Goal: Task Accomplishment & Management: Use online tool/utility

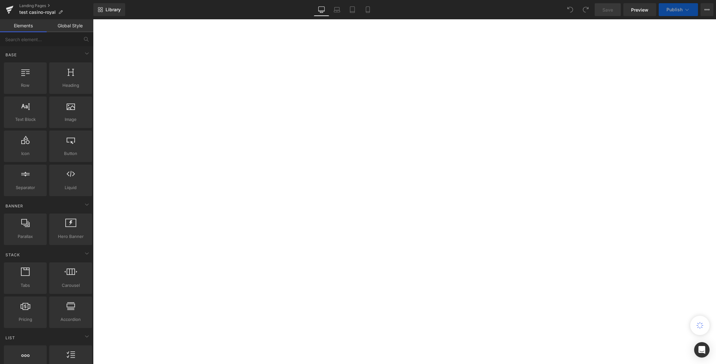
select select "45337535217853"
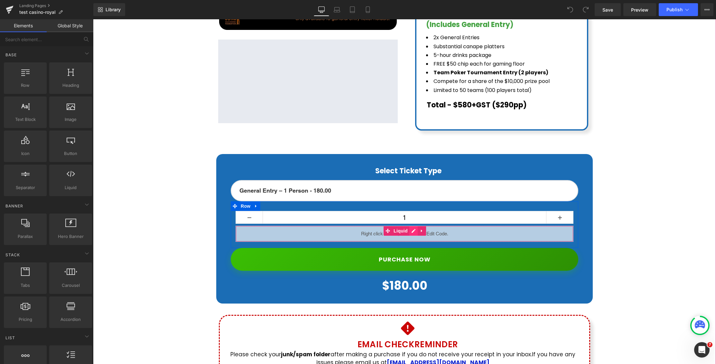
click at [412, 226] on div "Liquid" at bounding box center [405, 234] width 338 height 16
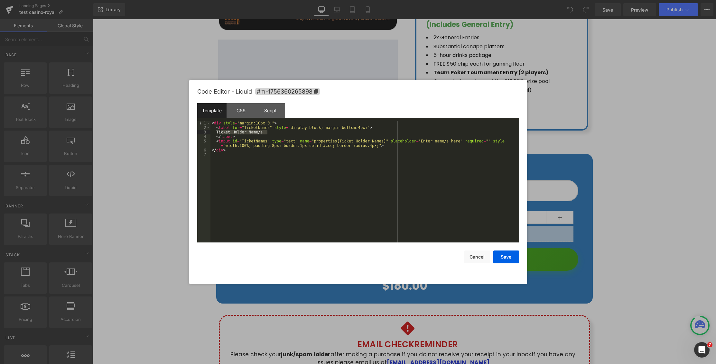
drag, startPoint x: 221, startPoint y: 132, endPoint x: 274, endPoint y: 133, distance: 52.8
click at [274, 133] on div "< div style = "margin:10px 0;" > < label for = "TicketNames" style = "display:b…" at bounding box center [364, 186] width 309 height 131
click at [239, 111] on div "CSS" at bounding box center [241, 110] width 29 height 14
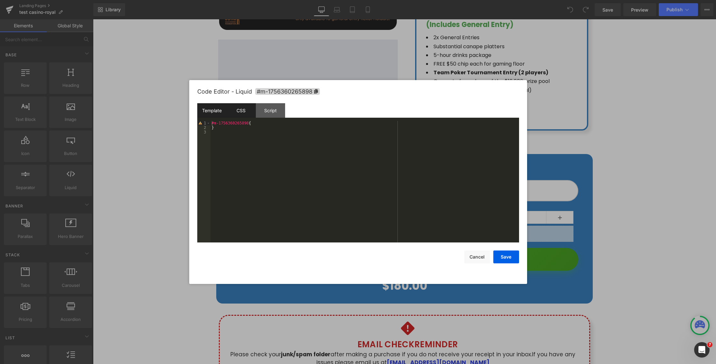
click at [199, 112] on div "Template" at bounding box center [211, 110] width 29 height 14
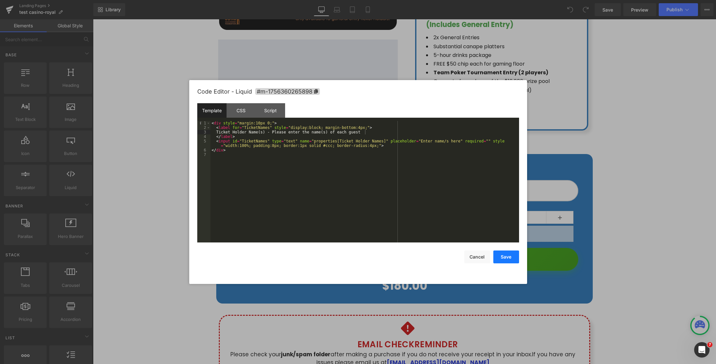
click at [513, 258] on button "Save" at bounding box center [506, 257] width 26 height 13
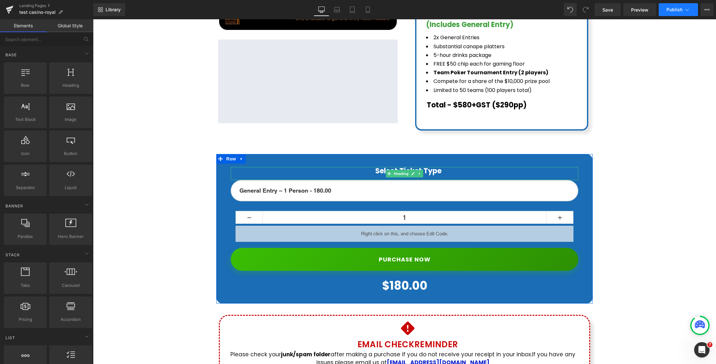
click at [677, 12] on span "Publish" at bounding box center [675, 9] width 16 height 5
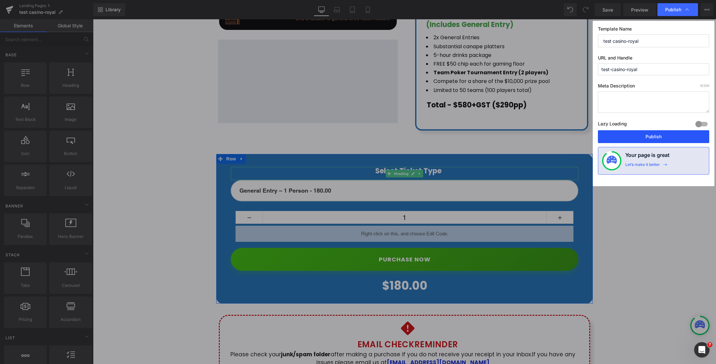
click at [648, 136] on button "Publish" at bounding box center [653, 136] width 111 height 13
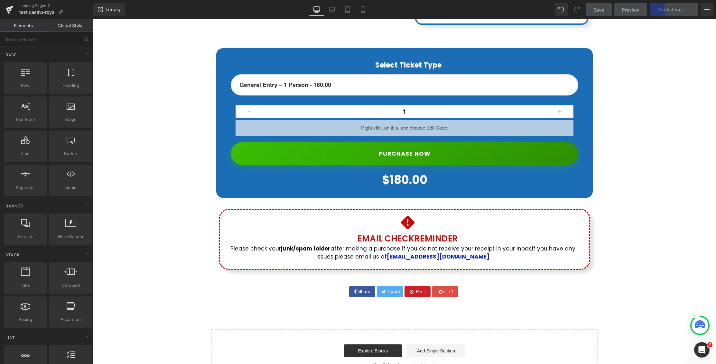
scroll to position [376, 0]
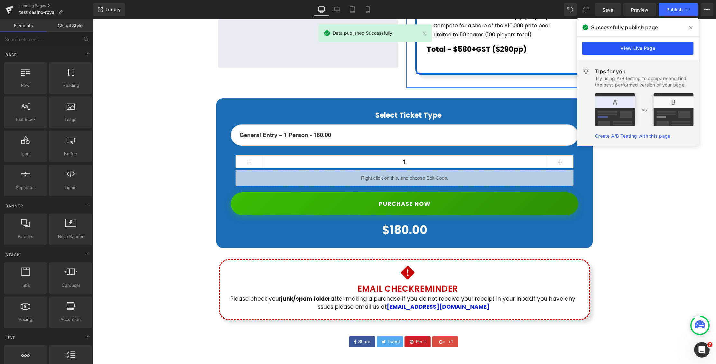
click at [626, 46] on link "View Live Page" at bounding box center [637, 48] width 111 height 13
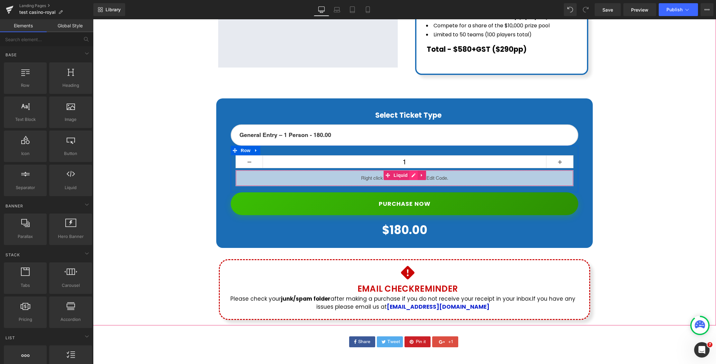
click at [413, 170] on div "Liquid" at bounding box center [405, 178] width 338 height 16
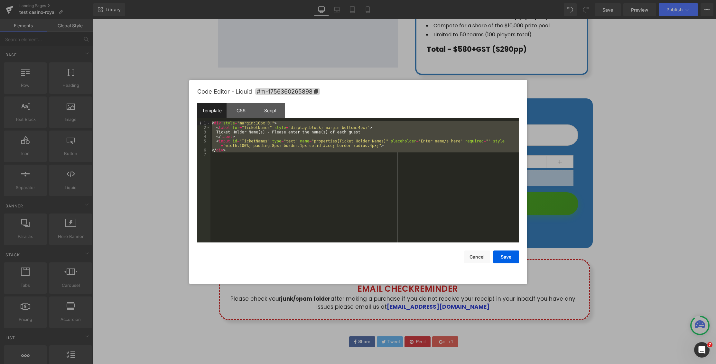
drag, startPoint x: 206, startPoint y: 110, endPoint x: 194, endPoint y: 105, distance: 12.5
click at [194, 105] on div "Code Editor - Liquid #m-1756360265898 Template CSS Script Data 1 2 3 4 5 6 7 < …" at bounding box center [358, 182] width 338 height 204
click at [239, 109] on div "CSS" at bounding box center [241, 110] width 29 height 14
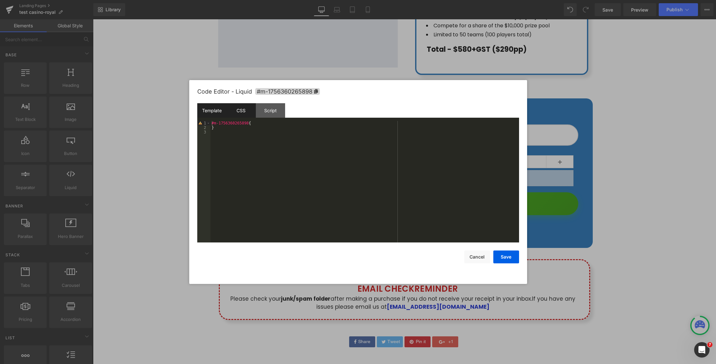
click at [209, 111] on div "Template" at bounding box center [211, 110] width 29 height 14
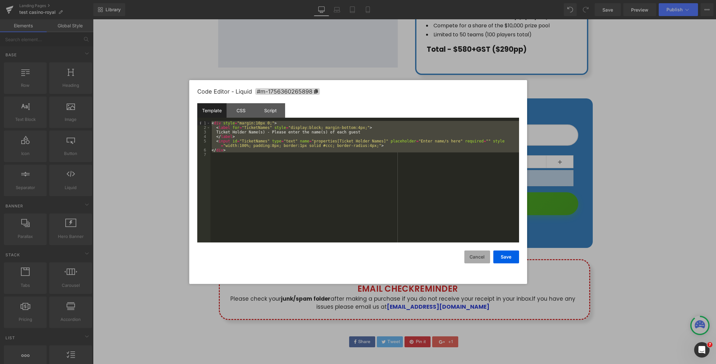
click at [479, 257] on button "Cancel" at bounding box center [477, 257] width 26 height 13
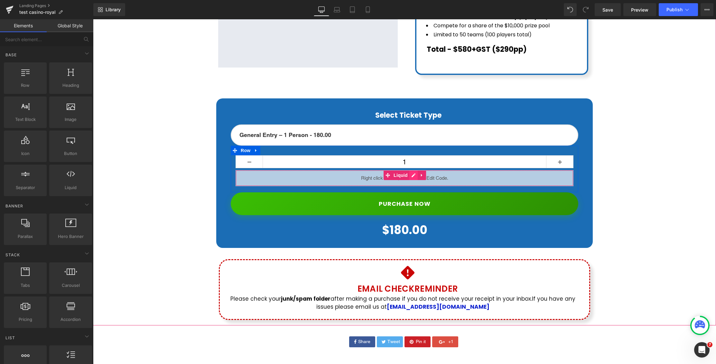
click at [412, 170] on div "Liquid" at bounding box center [405, 178] width 338 height 16
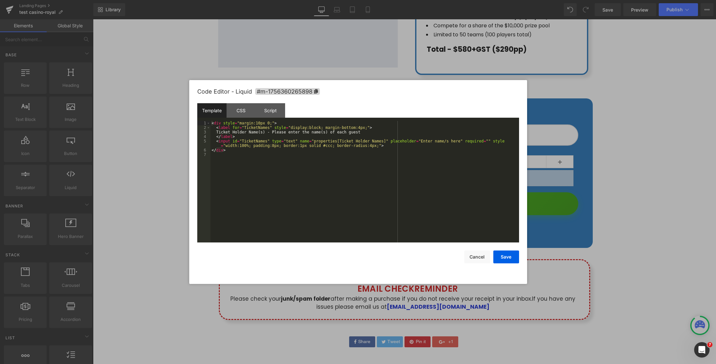
click at [244, 115] on div "CSS" at bounding box center [241, 110] width 29 height 14
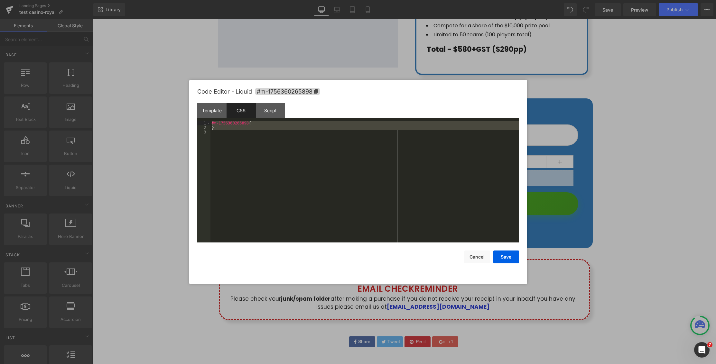
drag, startPoint x: 204, startPoint y: 114, endPoint x: 191, endPoint y: 104, distance: 16.1
click at [191, 104] on div "Code Editor - Liquid #m-1756360265898 Template CSS Script Data 1 2 3 4 5 6 7 < …" at bounding box center [358, 182] width 338 height 204
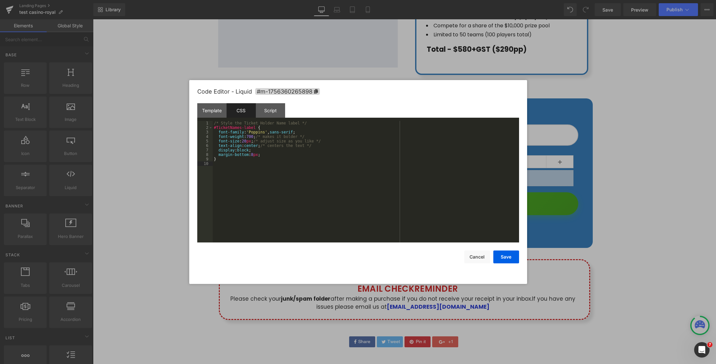
click at [346, 181] on div "/* Style the Ticket Holder Name label */ #TicketNames-label { font-family : ' P…" at bounding box center [366, 186] width 306 height 131
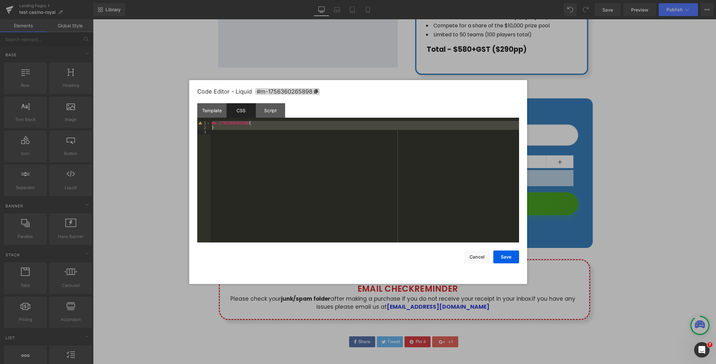
drag, startPoint x: 282, startPoint y: 153, endPoint x: 275, endPoint y: 148, distance: 8.8
click at [282, 153] on div "#m-1756360265898 { }" at bounding box center [364, 186] width 309 height 131
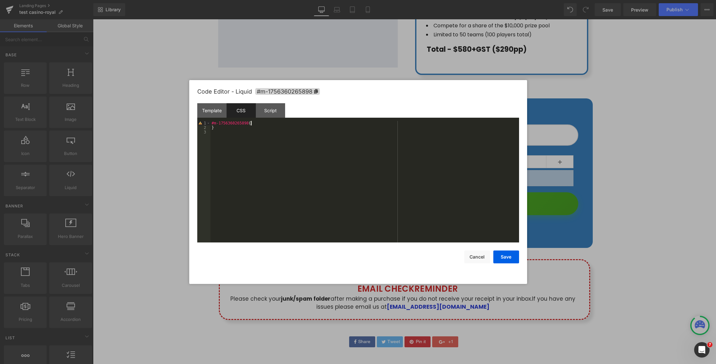
click at [261, 124] on div "#m-1756360265898 { }" at bounding box center [364, 186] width 309 height 131
click at [262, 175] on div "#m-1756360265898 { /* Style the Ticket Holder Name label */ #TicketNames-label …" at bounding box center [366, 186] width 306 height 131
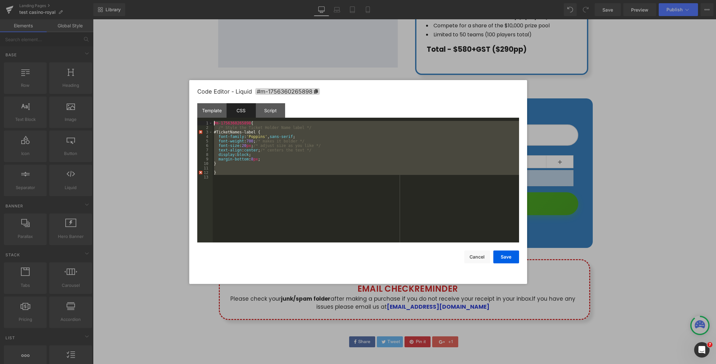
drag, startPoint x: 262, startPoint y: 173, endPoint x: 191, endPoint y: 111, distance: 94.9
click at [191, 111] on div "Code Editor - Liquid #m-1756360265898 Template CSS Script Data 1 2 3 4 5 6 7 < …" at bounding box center [358, 182] width 338 height 204
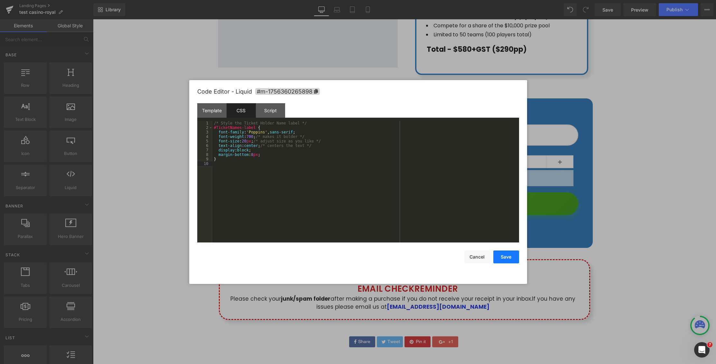
click at [506, 260] on button "Save" at bounding box center [506, 257] width 26 height 13
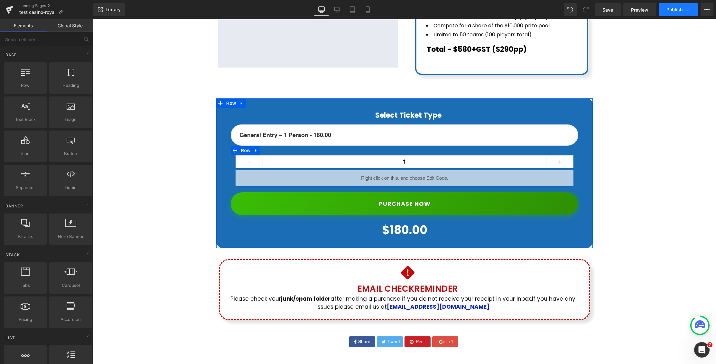
click at [680, 11] on span "Publish" at bounding box center [675, 9] width 16 height 5
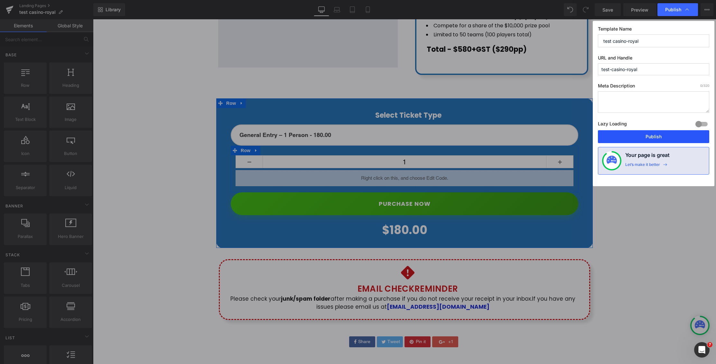
click at [657, 139] on button "Publish" at bounding box center [653, 136] width 111 height 13
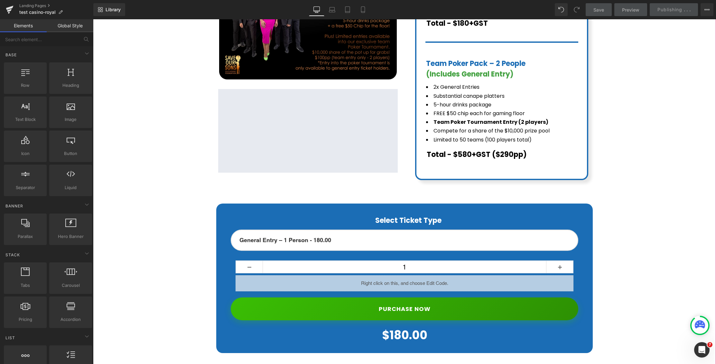
scroll to position [318, 0]
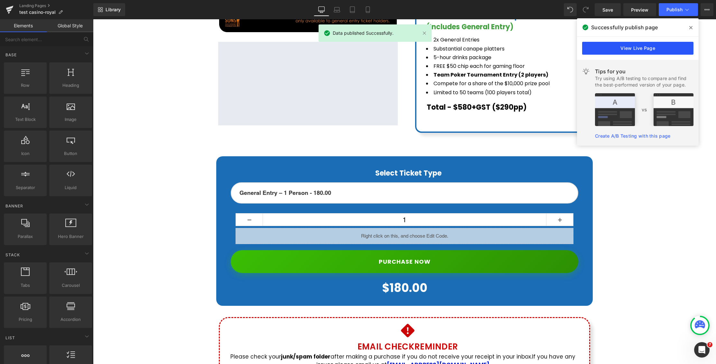
click at [638, 51] on link "View Live Page" at bounding box center [637, 48] width 111 height 13
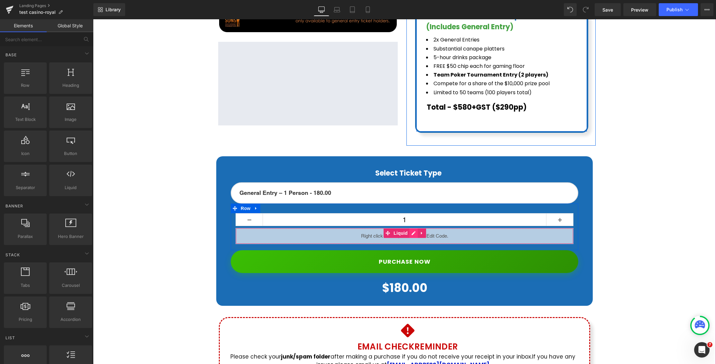
click at [412, 228] on div "Liquid" at bounding box center [405, 236] width 338 height 16
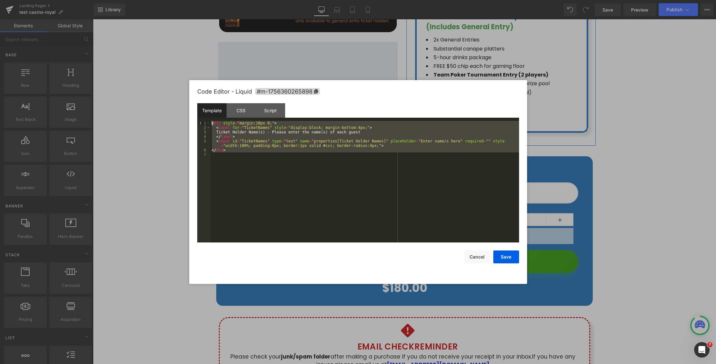
drag, startPoint x: 219, startPoint y: 141, endPoint x: 186, endPoint y: 112, distance: 44.5
click at [186, 112] on body "You are previewing how the will restyle your page. You can not edit Elements in…" at bounding box center [358, 182] width 716 height 364
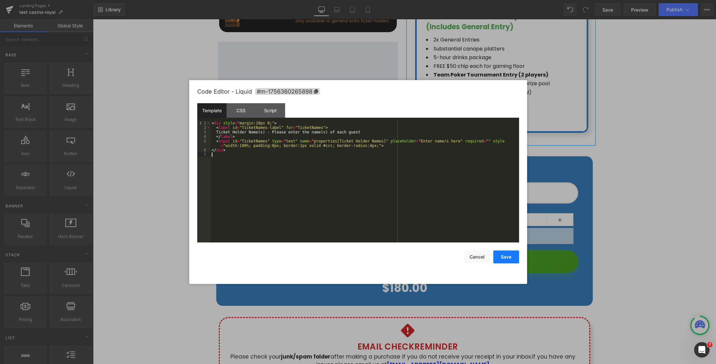
click at [510, 259] on button "Save" at bounding box center [506, 257] width 26 height 13
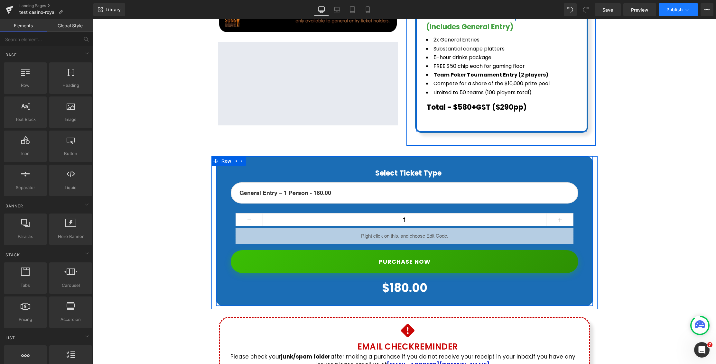
click at [678, 11] on span "Publish" at bounding box center [675, 9] width 16 height 5
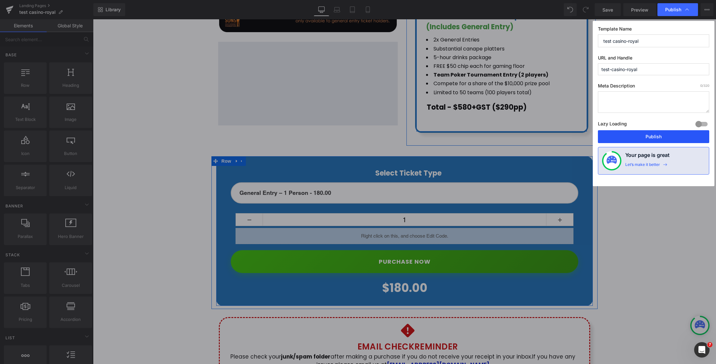
click at [652, 132] on button "Publish" at bounding box center [653, 136] width 111 height 13
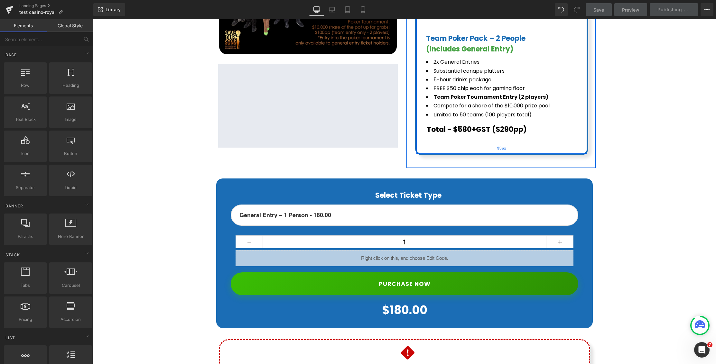
scroll to position [275, 0]
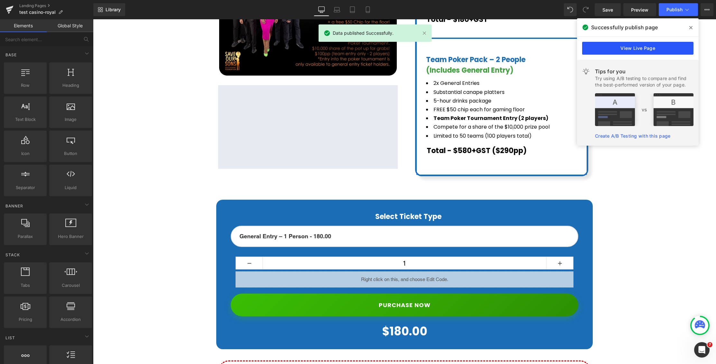
click at [654, 47] on link "View Live Page" at bounding box center [637, 48] width 111 height 13
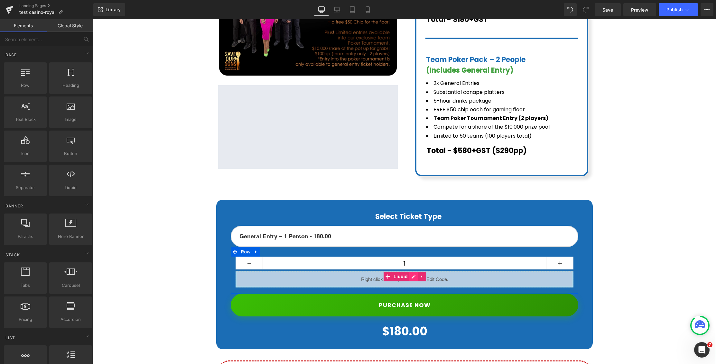
click at [414, 272] on div "Liquid" at bounding box center [405, 280] width 338 height 16
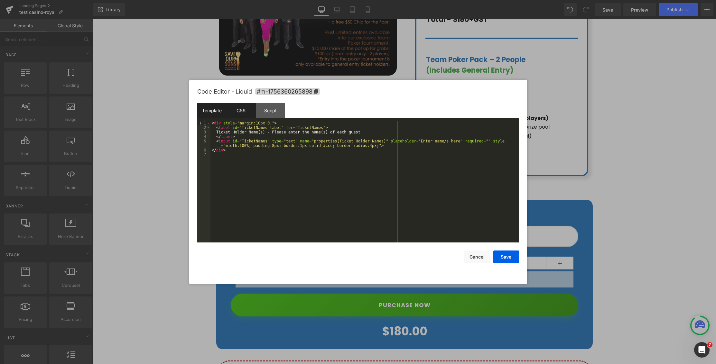
click at [244, 112] on div "CSS" at bounding box center [241, 110] width 29 height 14
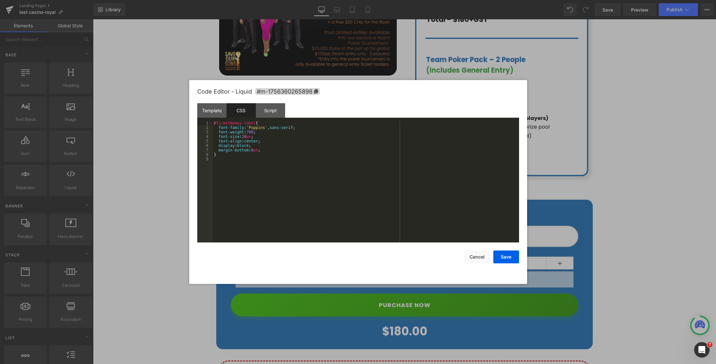
click at [252, 130] on div "#TicketNames-label { font-family : ' Poppins ' , sans-serif ; font-weight : 700…" at bounding box center [366, 186] width 306 height 131
click at [249, 132] on div "#TicketNames-label { font-family : ' Poppins ' , sans-serif ; font-weight : 700…" at bounding box center [366, 186] width 306 height 131
click at [312, 151] on div "#TicketNames-label { font-family : ' Poppins ' , sans-serif ; font-weight : 500…" at bounding box center [366, 186] width 306 height 131
click at [245, 136] on div "#TicketNames-label { font-family : ' Poppins ' , sans-serif ; font-weight : 500…" at bounding box center [366, 186] width 306 height 131
click at [245, 137] on div "#TicketNames-label { font-family : ' Poppins ' , sans-serif ; font-weight : 500…" at bounding box center [366, 186] width 306 height 131
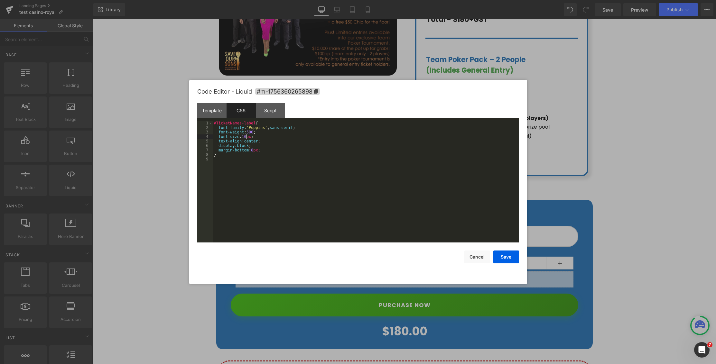
click at [347, 166] on div "#TicketNames-label { font-family : ' Poppins ' , sans-serif ; font-weight : 500…" at bounding box center [366, 186] width 306 height 131
click at [504, 259] on button "Save" at bounding box center [506, 257] width 26 height 13
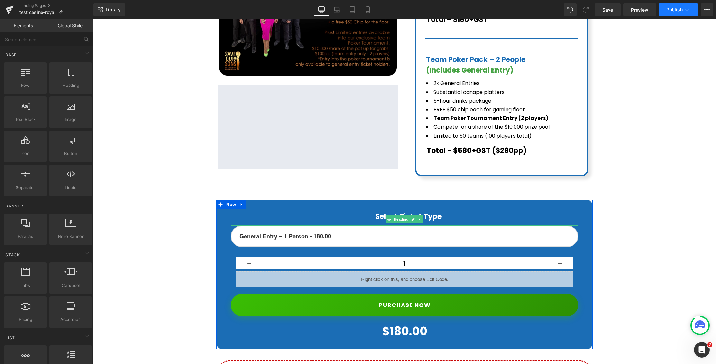
click at [677, 10] on span "Publish" at bounding box center [675, 9] width 16 height 5
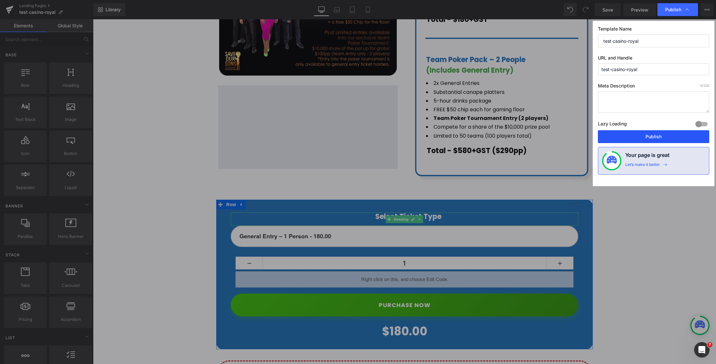
click at [651, 137] on button "Publish" at bounding box center [653, 136] width 111 height 13
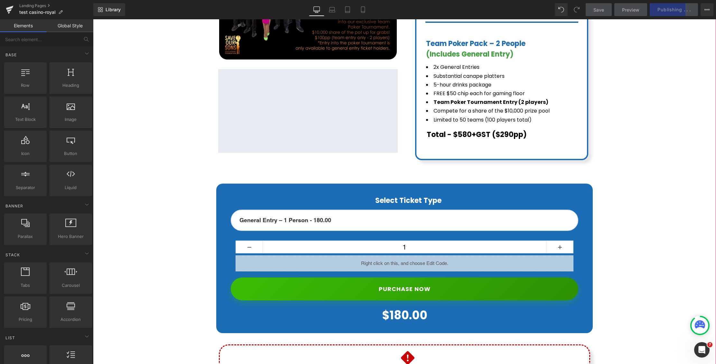
scroll to position [338, 0]
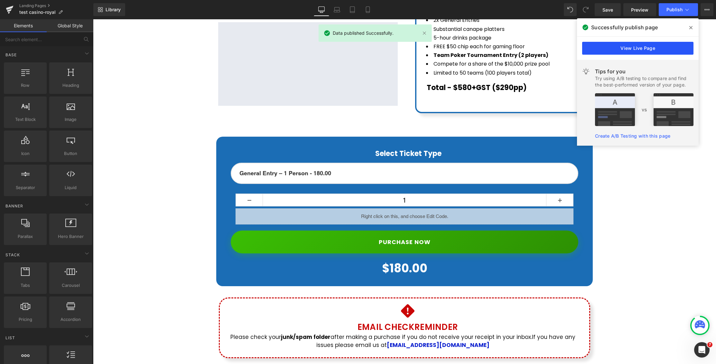
click at [640, 48] on link "View Live Page" at bounding box center [637, 48] width 111 height 13
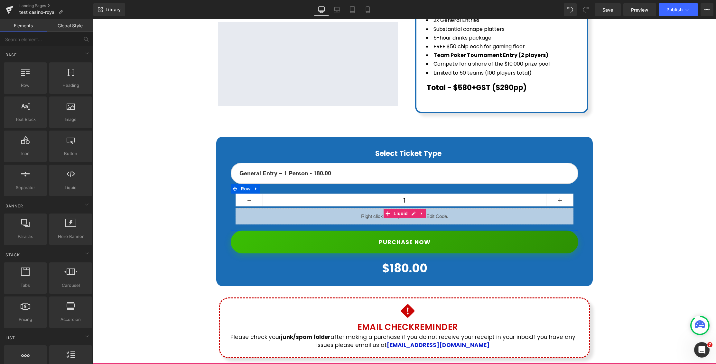
click at [412, 209] on div "Liquid" at bounding box center [405, 217] width 338 height 16
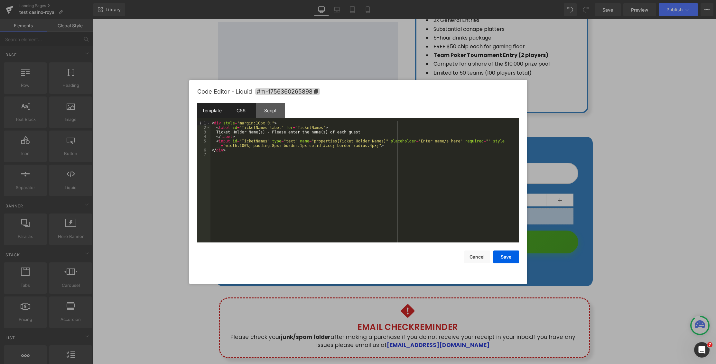
click at [237, 111] on div "CSS" at bounding box center [241, 110] width 29 height 14
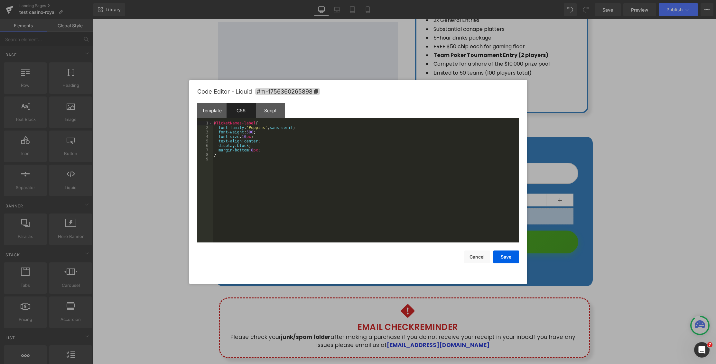
click at [247, 137] on div "#TicketNames-label { font-family : ' Poppins ' , sans-serif ; font-weight : 500…" at bounding box center [366, 186] width 306 height 131
drag, startPoint x: 509, startPoint y: 250, endPoint x: 507, endPoint y: 254, distance: 4.4
click at [509, 250] on div "Save Cancel" at bounding box center [358, 253] width 322 height 21
click at [507, 255] on button "Save" at bounding box center [506, 257] width 26 height 13
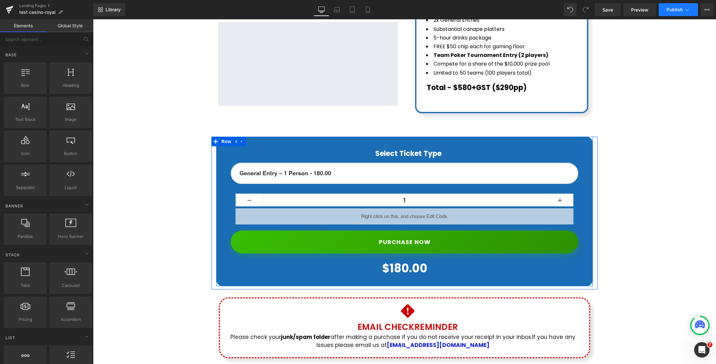
click at [673, 9] on span "Publish" at bounding box center [675, 9] width 16 height 5
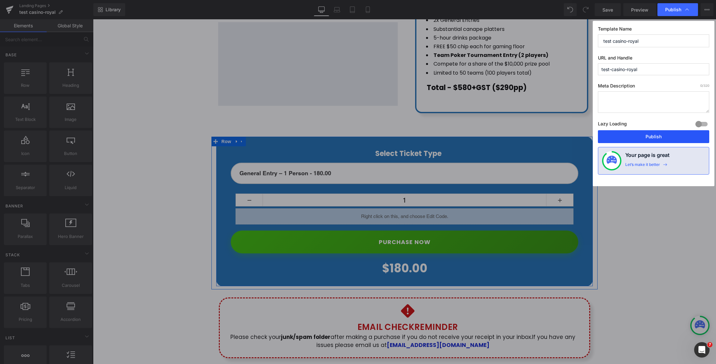
click at [649, 136] on button "Publish" at bounding box center [653, 136] width 111 height 13
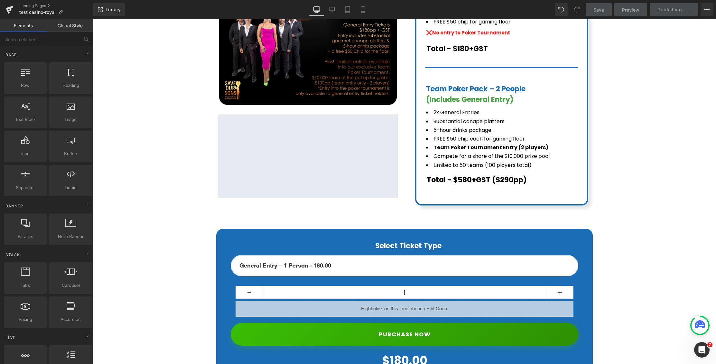
scroll to position [293, 0]
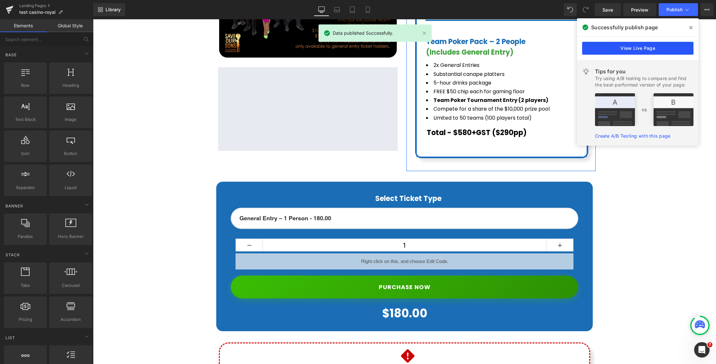
click at [660, 48] on link "View Live Page" at bounding box center [637, 48] width 111 height 13
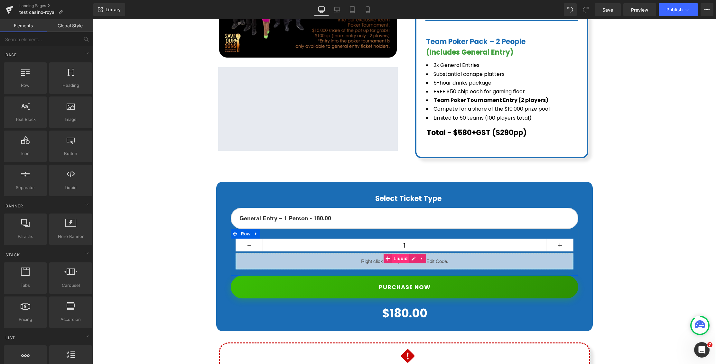
click at [405, 254] on span "Liquid" at bounding box center [400, 259] width 17 height 10
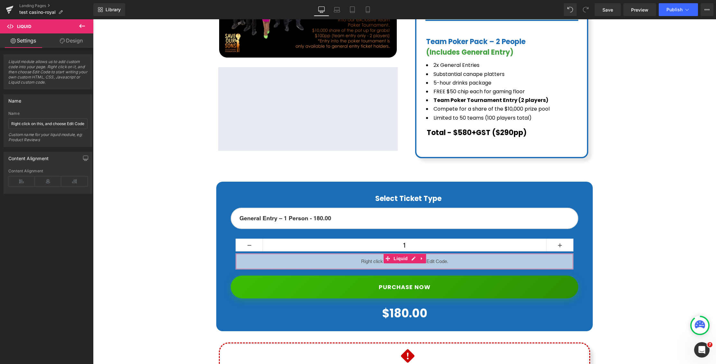
click at [74, 42] on link "Design" at bounding box center [71, 40] width 47 height 14
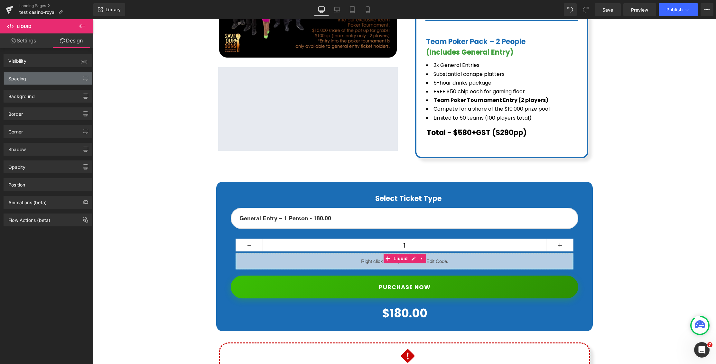
click at [35, 79] on div "Spacing" at bounding box center [48, 78] width 88 height 12
type input "0"
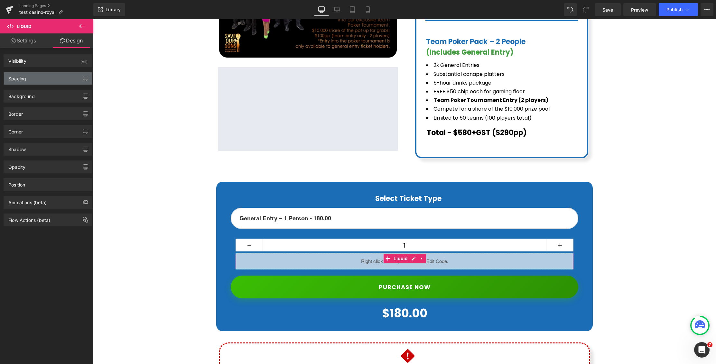
type input "0"
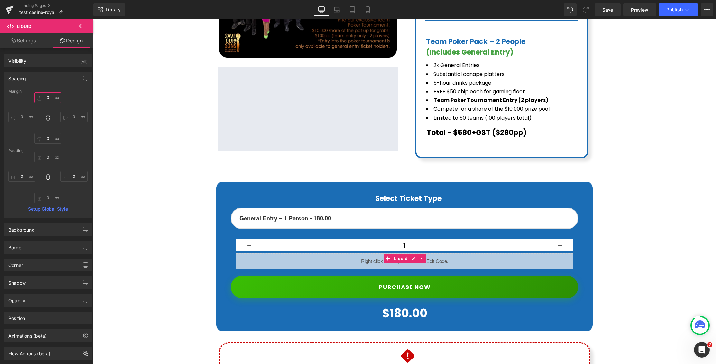
click at [44, 98] on input "0" at bounding box center [47, 97] width 27 height 11
click at [42, 99] on input "0" at bounding box center [47, 97] width 27 height 11
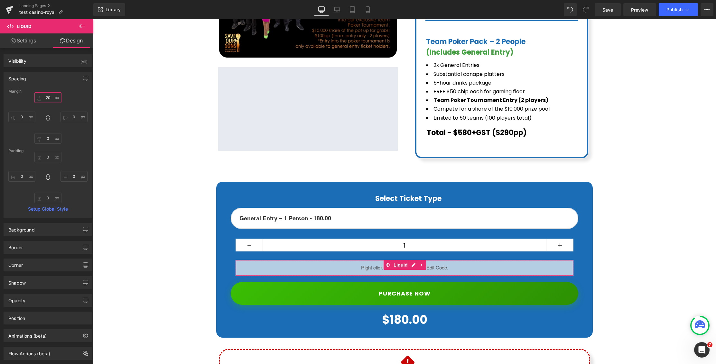
type input "2"
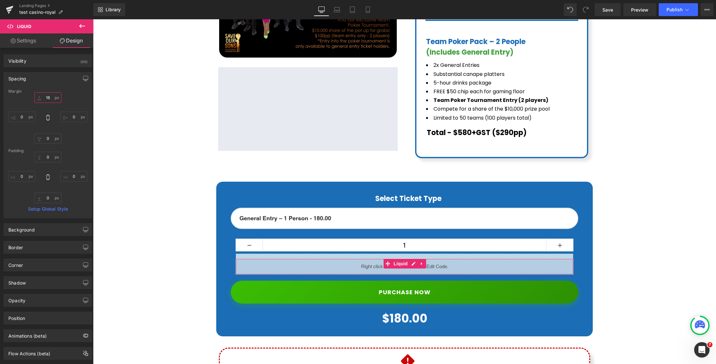
click at [47, 97] on input "16" at bounding box center [47, 97] width 27 height 11
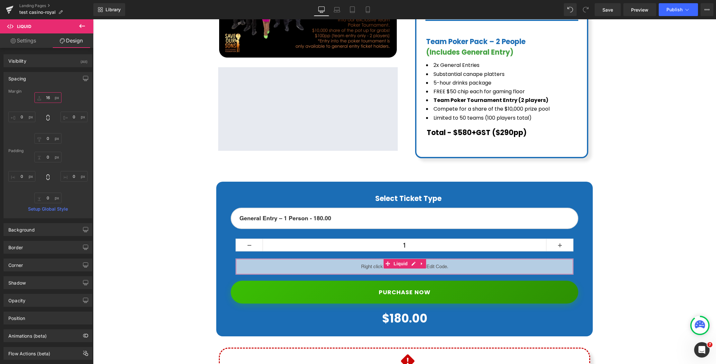
type input "18"
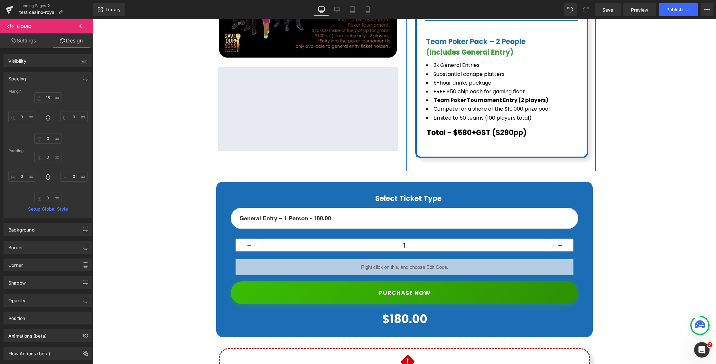
click at [621, 136] on div "$0 $180.00 (P) Price Image Google Maps Row Casino Royale Back to the 80's Dance…" at bounding box center [404, 98] width 617 height 634
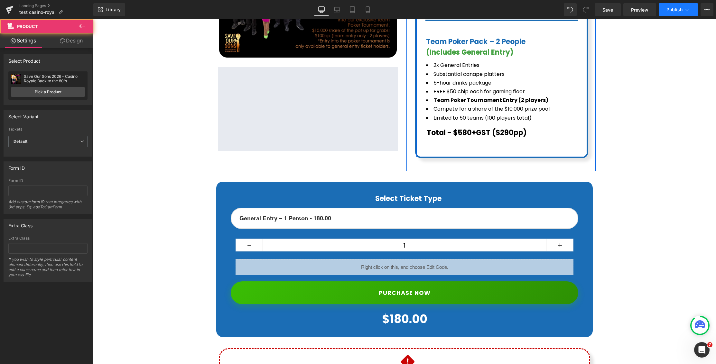
click at [670, 11] on span "Publish" at bounding box center [675, 9] width 16 height 5
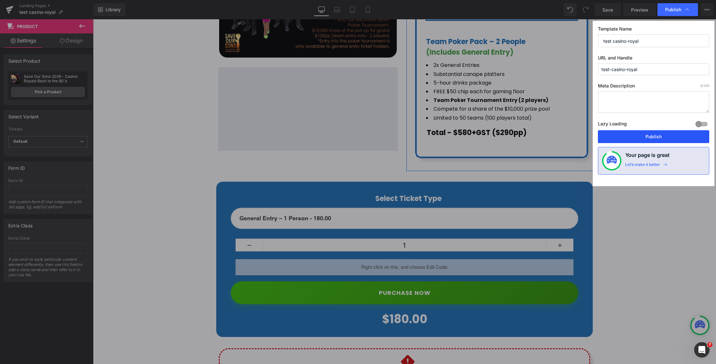
click at [639, 136] on button "Publish" at bounding box center [653, 136] width 111 height 13
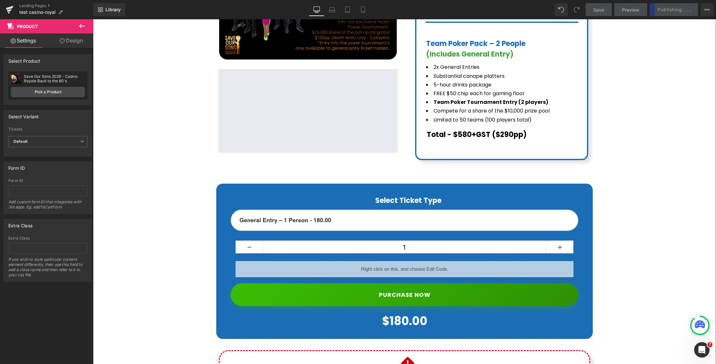
scroll to position [262, 0]
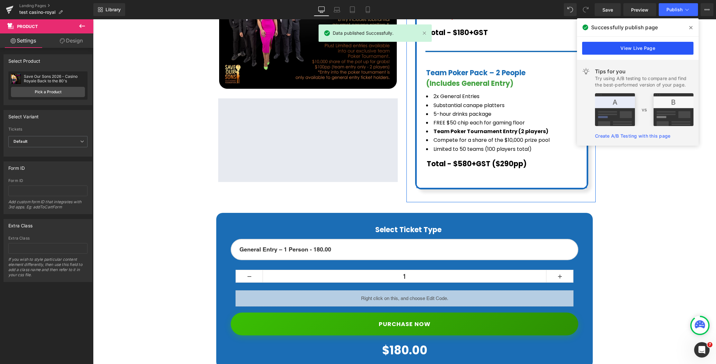
click at [634, 49] on link "View Live Page" at bounding box center [637, 48] width 111 height 13
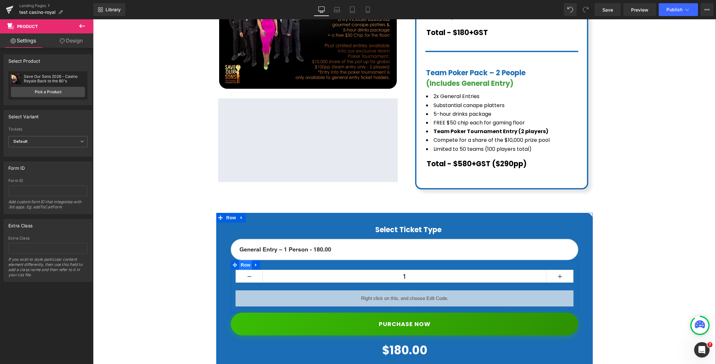
click at [248, 260] on span "Row" at bounding box center [245, 265] width 13 height 10
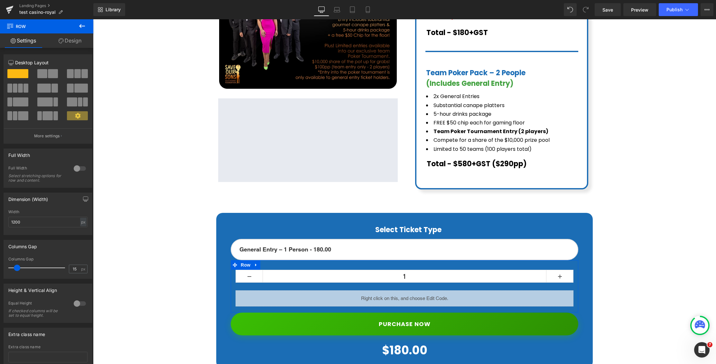
click at [45, 74] on span at bounding box center [42, 73] width 10 height 9
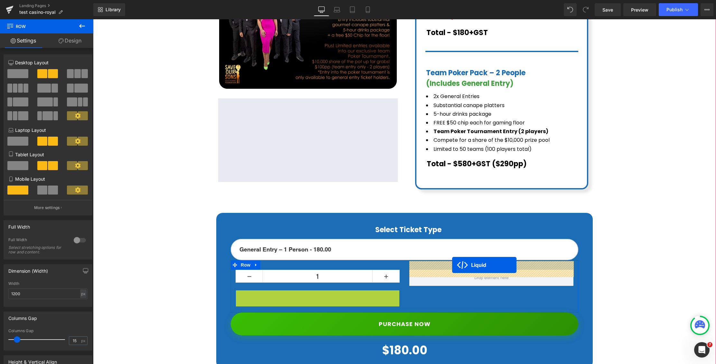
drag, startPoint x: 302, startPoint y: 288, endPoint x: 451, endPoint y: 265, distance: 150.7
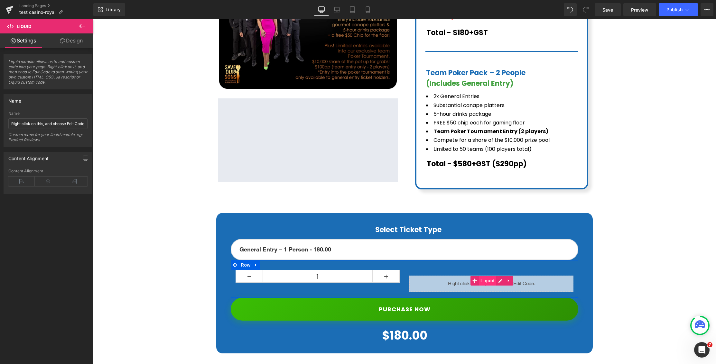
click at [488, 276] on span "Liquid" at bounding box center [487, 281] width 17 height 10
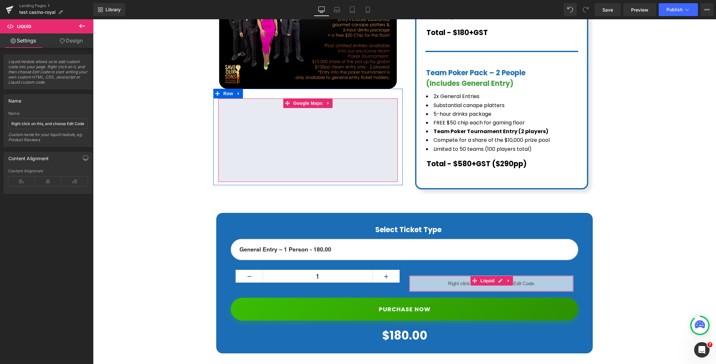
click at [73, 42] on link "Design" at bounding box center [71, 40] width 47 height 14
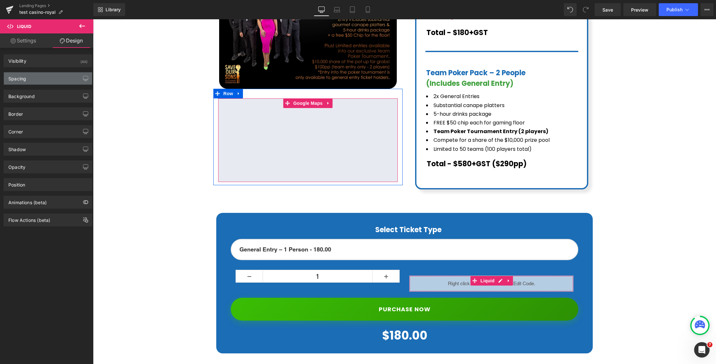
click at [46, 76] on div "Spacing" at bounding box center [48, 78] width 88 height 12
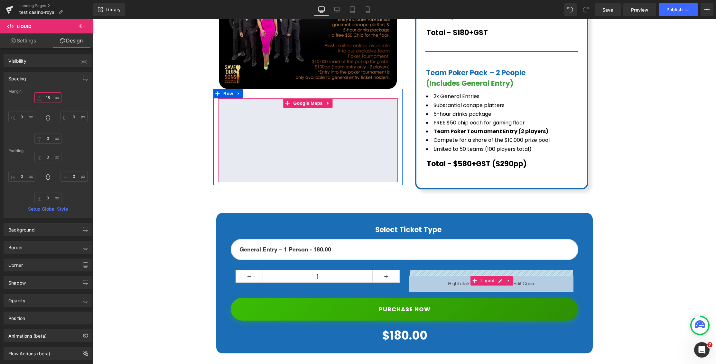
click at [48, 98] on input "18" at bounding box center [47, 97] width 27 height 11
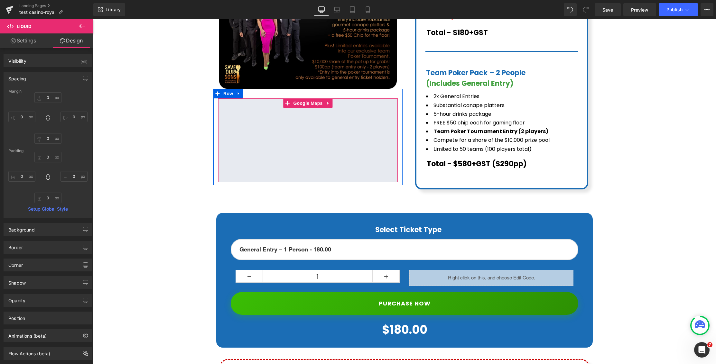
click at [649, 229] on div "$0 $180.00 (P) Price Image Google Maps Row Casino Royale Back to the 80's Dance…" at bounding box center [404, 118] width 617 height 613
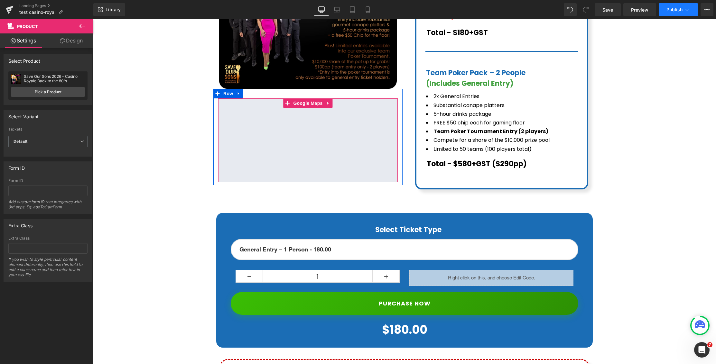
click at [677, 10] on span "Publish" at bounding box center [675, 9] width 16 height 5
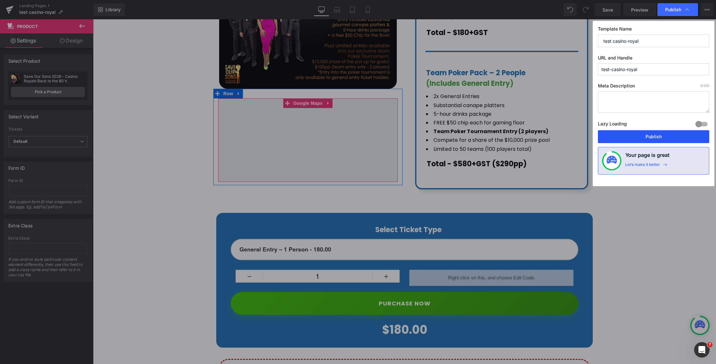
click at [639, 136] on button "Publish" at bounding box center [653, 136] width 111 height 13
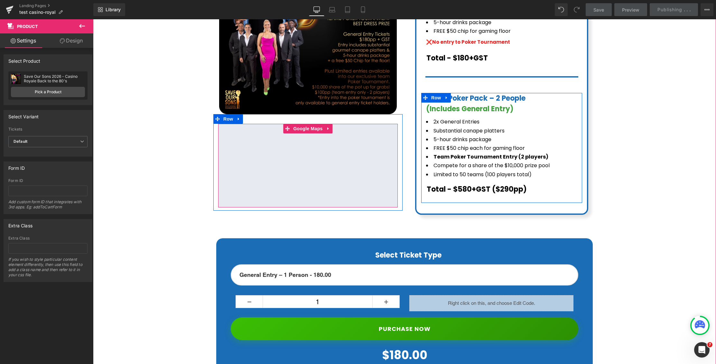
scroll to position [248, 0]
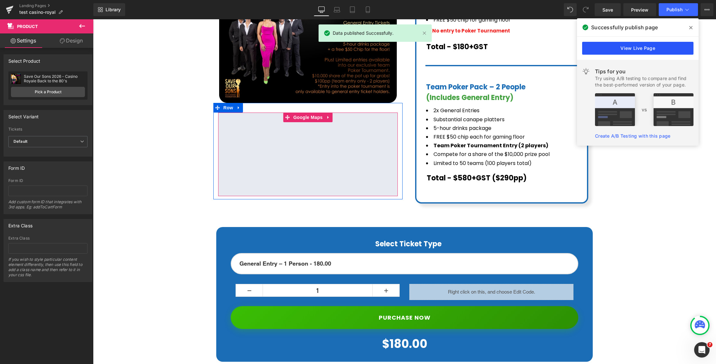
click at [639, 48] on link "View Live Page" at bounding box center [637, 48] width 111 height 13
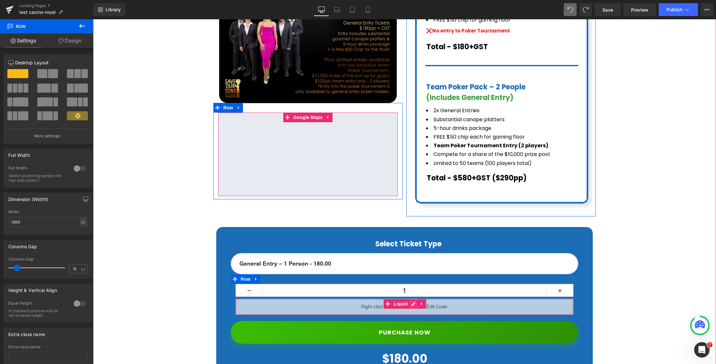
click at [413, 299] on div "Liquid" at bounding box center [405, 307] width 338 height 16
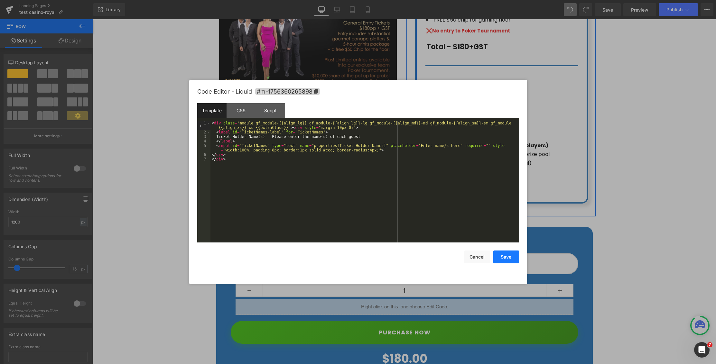
click at [505, 255] on button "Save" at bounding box center [506, 257] width 26 height 13
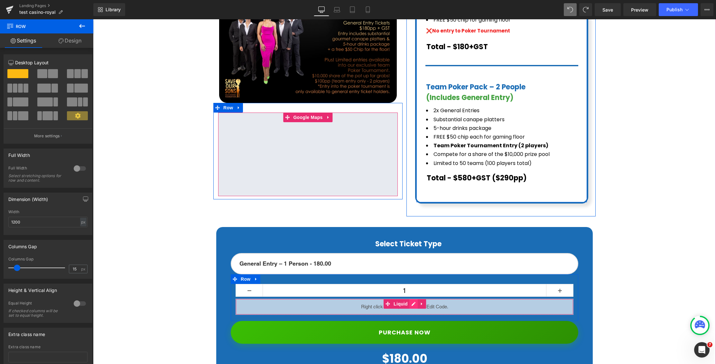
click at [409, 299] on div "Liquid" at bounding box center [405, 307] width 338 height 16
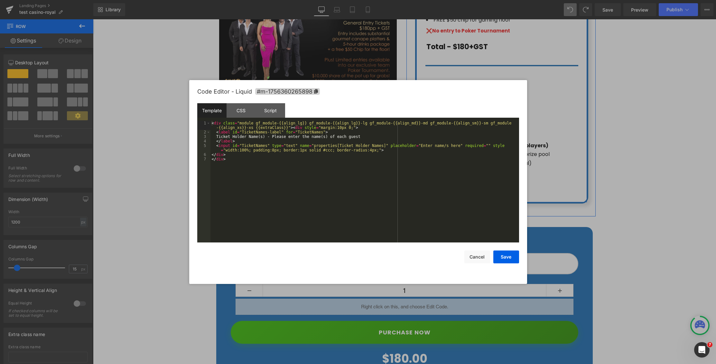
click at [402, 295] on div at bounding box center [358, 182] width 716 height 364
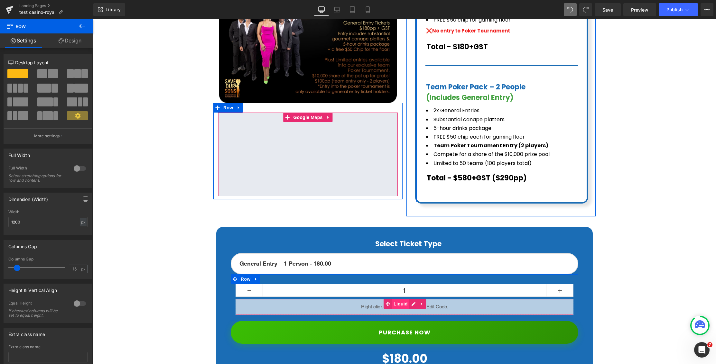
click at [404, 299] on span "Liquid" at bounding box center [400, 304] width 17 height 10
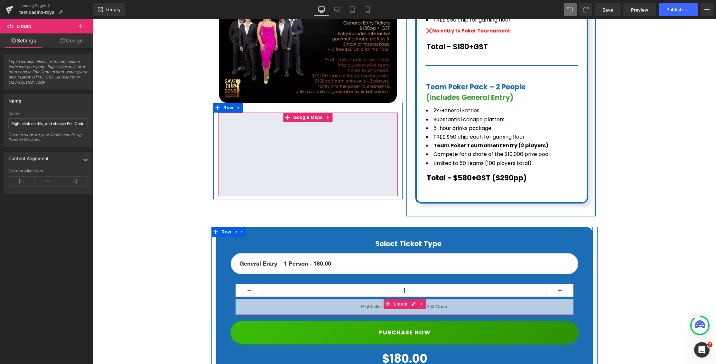
drag, startPoint x: 70, startPoint y: 43, endPoint x: 68, endPoint y: 81, distance: 38.1
click at [70, 43] on link "Design" at bounding box center [71, 40] width 47 height 14
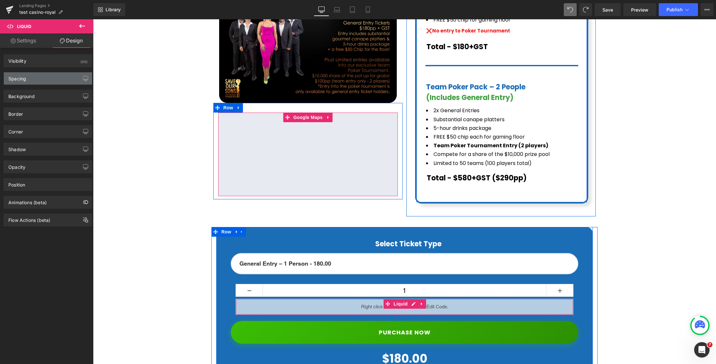
click at [67, 79] on div "Spacing" at bounding box center [48, 78] width 88 height 12
type input "0"
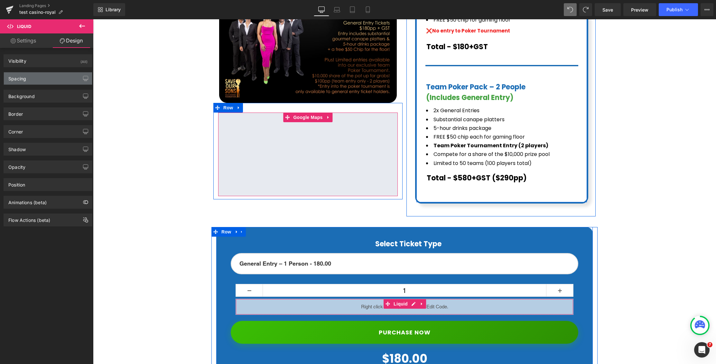
type input "0"
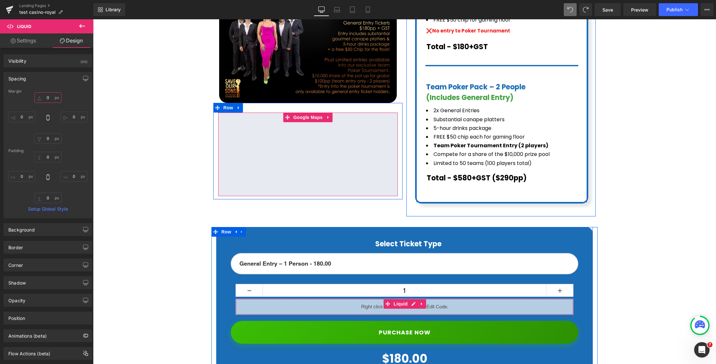
drag, startPoint x: 47, startPoint y: 97, endPoint x: 43, endPoint y: 101, distance: 5.5
click at [46, 98] on input "0" at bounding box center [47, 97] width 27 height 11
click at [43, 99] on input "0" at bounding box center [47, 97] width 27 height 11
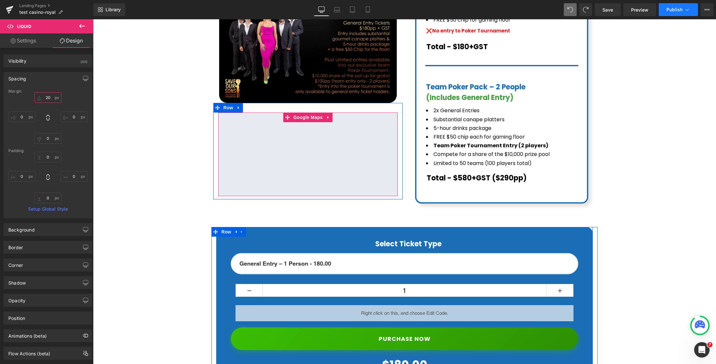
type input "20"
click at [667, 9] on span "Publish" at bounding box center [675, 9] width 16 height 5
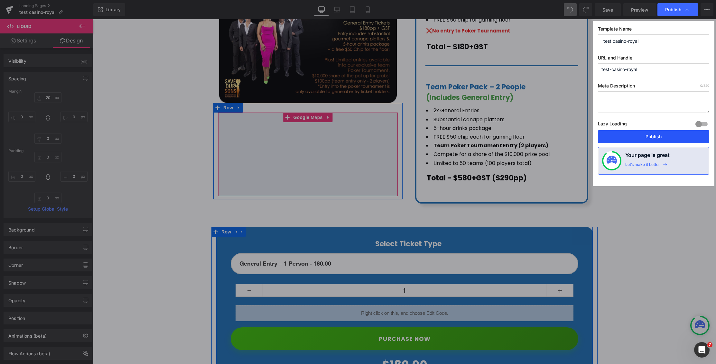
click at [645, 137] on button "Publish" at bounding box center [653, 136] width 111 height 13
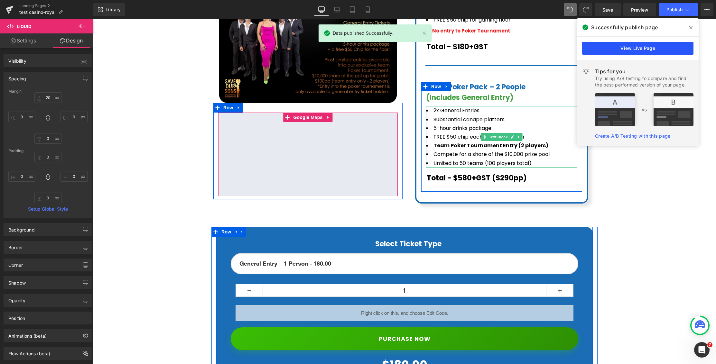
click at [643, 48] on link "View Live Page" at bounding box center [637, 48] width 111 height 13
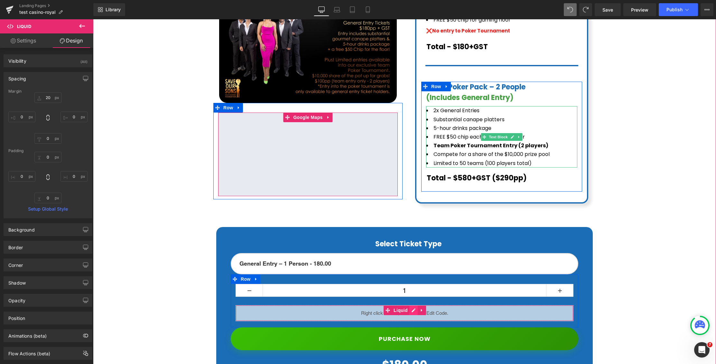
click at [411, 305] on div "Liquid" at bounding box center [405, 313] width 338 height 16
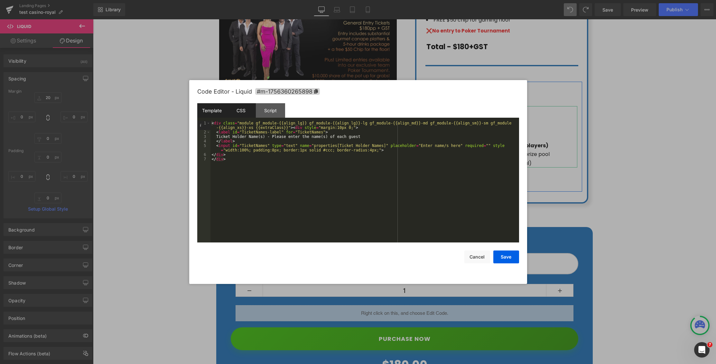
click at [249, 113] on div "CSS" at bounding box center [241, 110] width 29 height 14
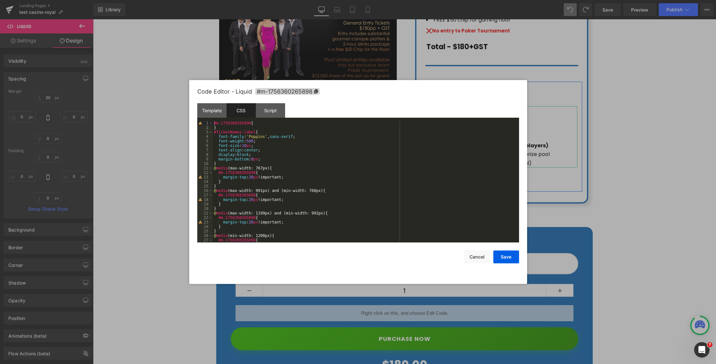
scroll to position [0, 0]
click at [246, 145] on div "#m-1756360265898 { } #TicketNames-label { font-family : ' Poppins ' , sans-seri…" at bounding box center [365, 186] width 304 height 131
click at [248, 147] on div "#m-1756360265898 { } #TicketNames-label { font-family : ' Poppins ' , sans-seri…" at bounding box center [365, 186] width 304 height 131
click at [326, 162] on div "#m-1756360265898 { } #TicketNames-label { font-family : ' Poppins ' , sans-seri…" at bounding box center [365, 186] width 304 height 131
click at [311, 135] on div "#m-1756360265898 { } #TicketNames-label { font-family : ' Poppins ' , sans-seri…" at bounding box center [365, 186] width 304 height 131
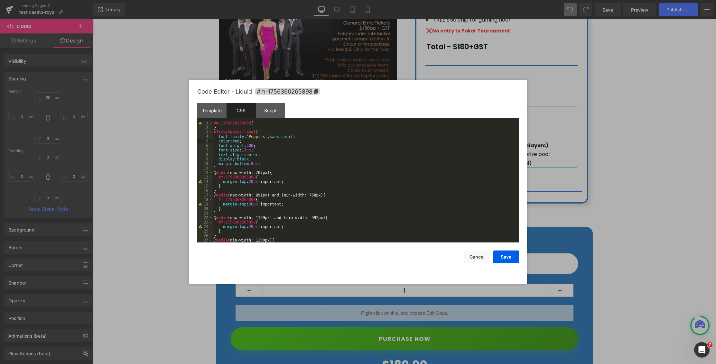
click at [373, 173] on div "#m-1756360265898 { } #TicketNames-label { font-family : ' Poppins ' , sans-seri…" at bounding box center [365, 186] width 304 height 131
click at [505, 256] on button "Save" at bounding box center [506, 257] width 26 height 13
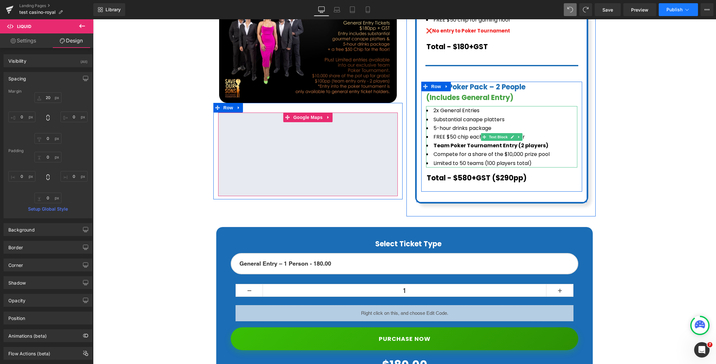
click at [673, 14] on button "Publish" at bounding box center [678, 9] width 39 height 13
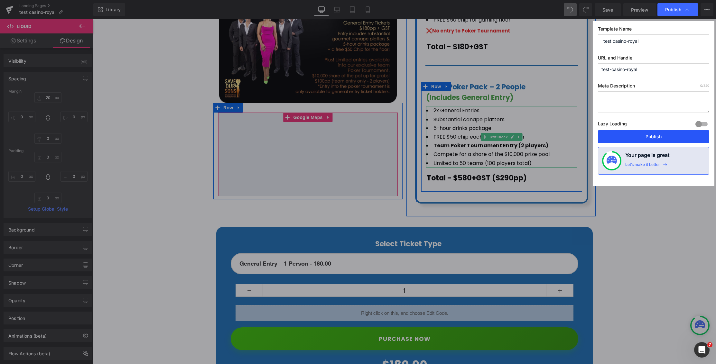
click at [655, 140] on button "Publish" at bounding box center [653, 136] width 111 height 13
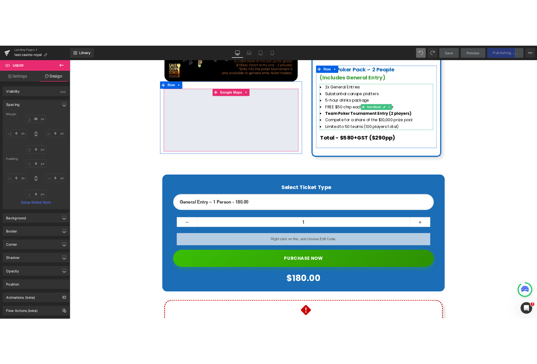
scroll to position [268, 0]
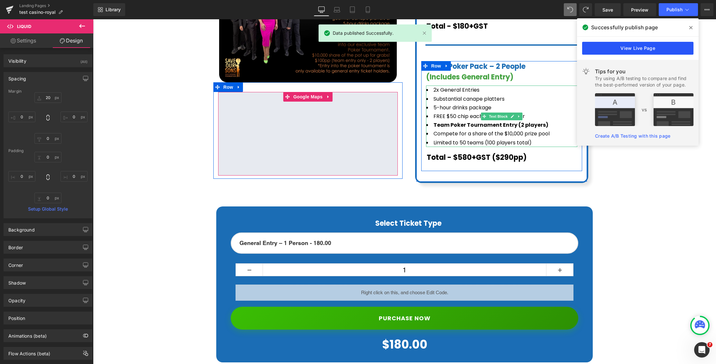
click at [649, 50] on link "View Live Page" at bounding box center [637, 48] width 111 height 13
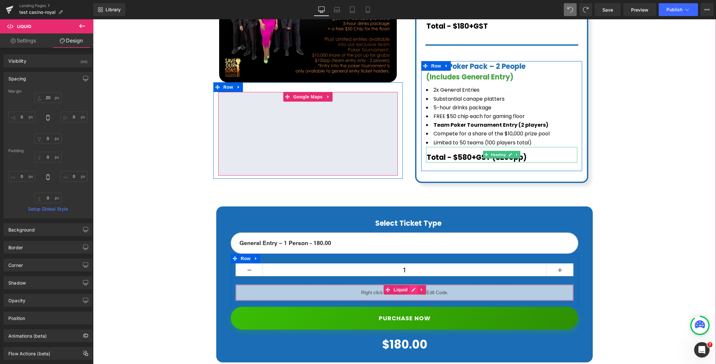
click at [412, 285] on div "Liquid" at bounding box center [405, 293] width 338 height 16
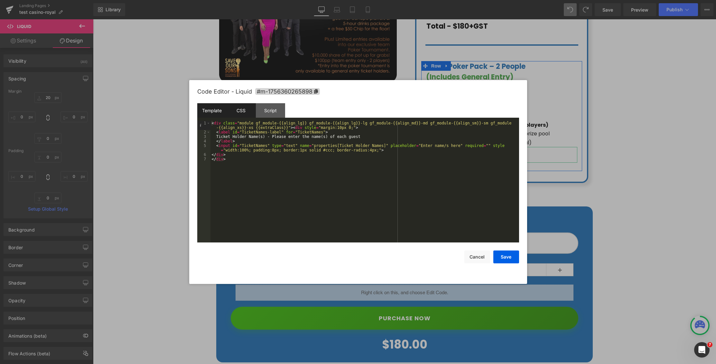
click at [246, 113] on div "CSS" at bounding box center [241, 110] width 29 height 14
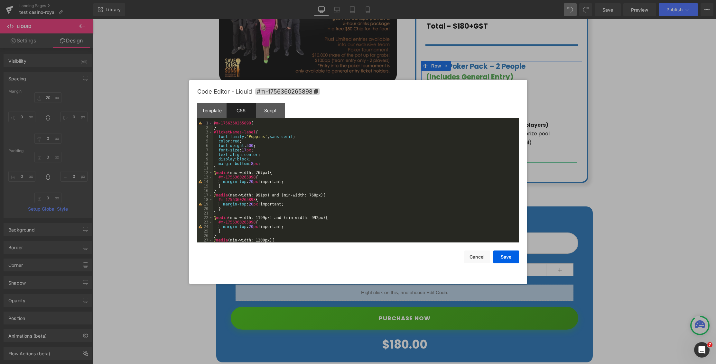
click at [241, 142] on div "#m-1756360265898 { } #TicketNames-label { font-family : ' Poppins ' , sans-seri…" at bounding box center [365, 186] width 304 height 131
click at [285, 157] on div "#m-1756360265898 { } #TicketNames-label { font-family : ' Poppins ' , sans-seri…" at bounding box center [365, 186] width 304 height 131
click at [509, 258] on button "Save" at bounding box center [506, 257] width 26 height 13
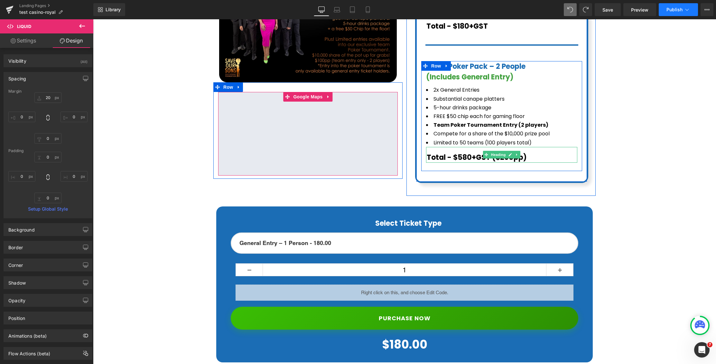
click at [681, 8] on span "Publish" at bounding box center [675, 9] width 16 height 5
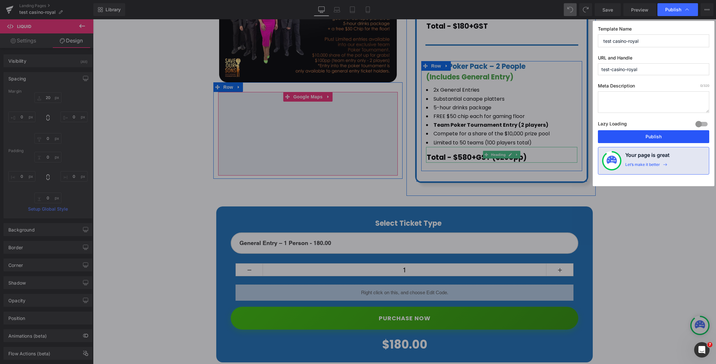
click at [658, 136] on button "Publish" at bounding box center [653, 136] width 111 height 13
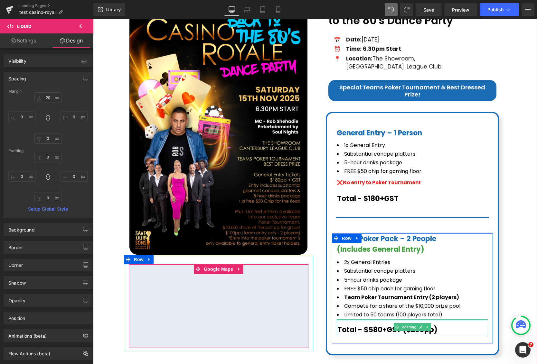
scroll to position [0, 0]
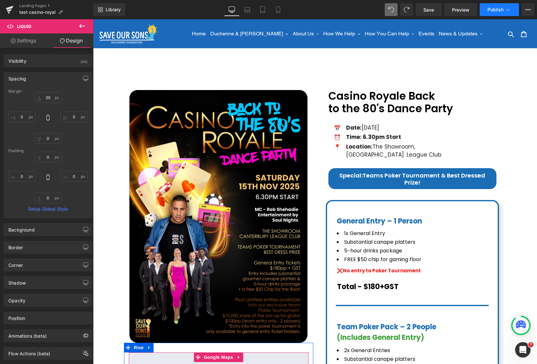
click at [500, 9] on span "Publish" at bounding box center [495, 9] width 16 height 5
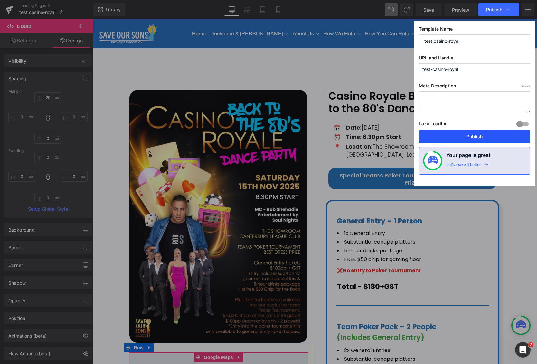
click at [473, 138] on button "Publish" at bounding box center [474, 136] width 111 height 13
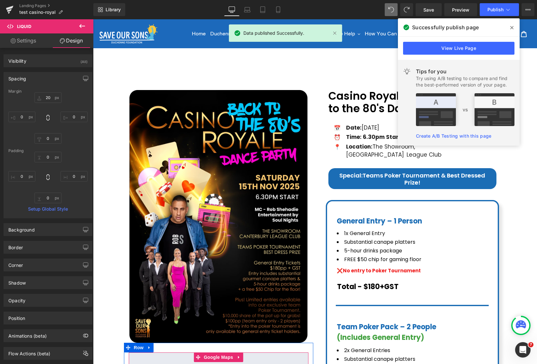
drag, startPoint x: 515, startPoint y: 27, endPoint x: 419, endPoint y: 7, distance: 97.9
click at [515, 27] on span at bounding box center [512, 28] width 10 height 10
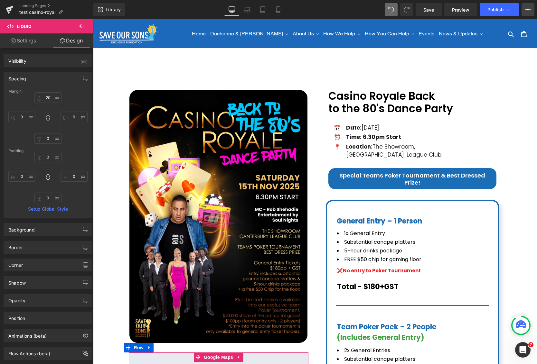
click at [526, 12] on button "View Live Page View with current Template Save Template to Library Schedule Pub…" at bounding box center [527, 9] width 13 height 13
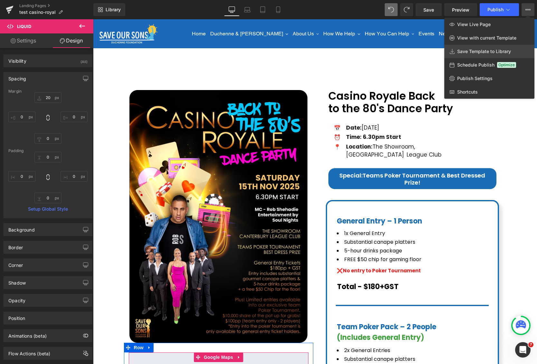
click at [480, 51] on span "Save Template to Library" at bounding box center [484, 52] width 54 height 6
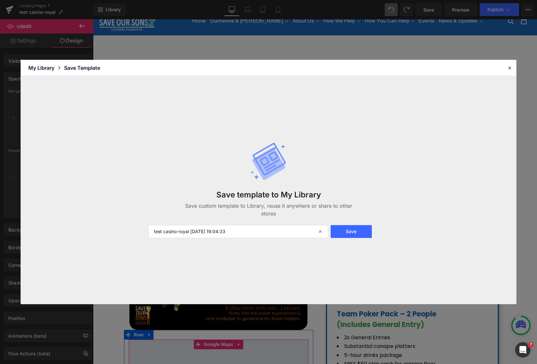
scroll to position [95, 0]
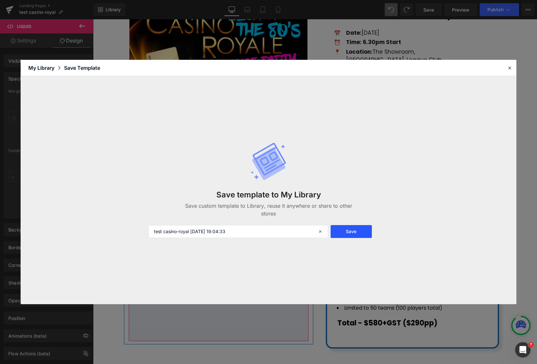
click at [350, 230] on button "Save" at bounding box center [351, 231] width 41 height 13
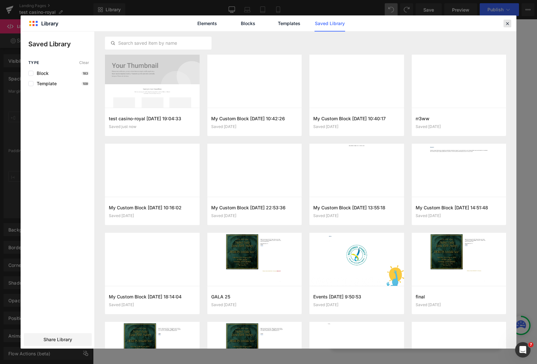
click at [507, 24] on icon at bounding box center [507, 24] width 6 height 6
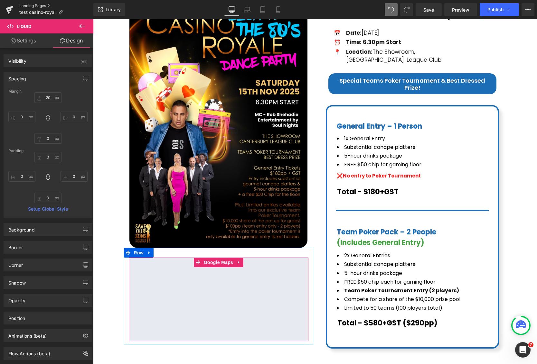
click at [32, 5] on link "Landing Pages" at bounding box center [56, 5] width 74 height 5
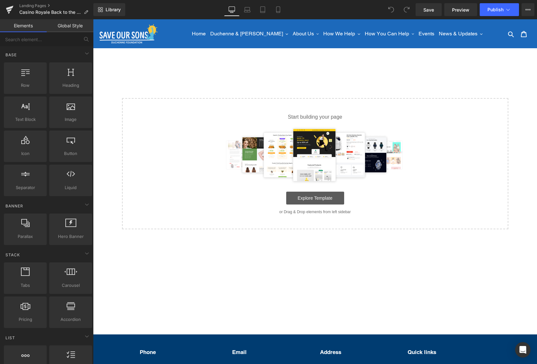
click at [314, 201] on link "Explore Template" at bounding box center [315, 198] width 58 height 13
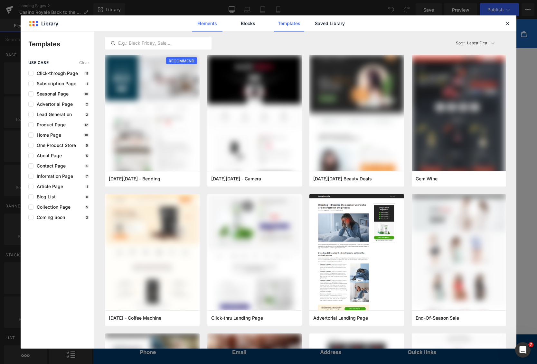
click at [274, 25] on link "Elements" at bounding box center [289, 23] width 31 height 16
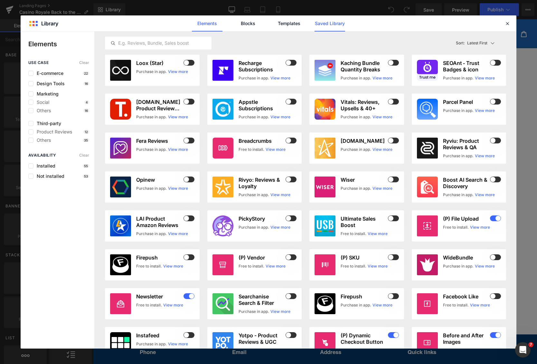
click at [330, 26] on link "Saved Library" at bounding box center [329, 23] width 31 height 16
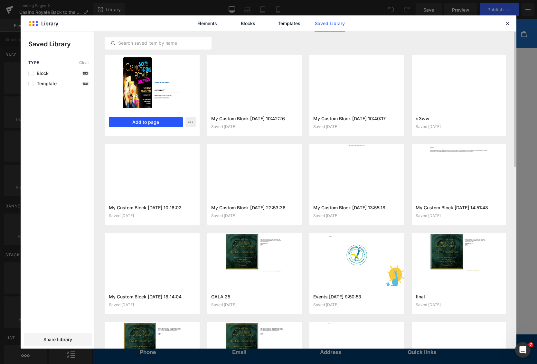
click at [165, 125] on button "Add to page" at bounding box center [146, 122] width 74 height 10
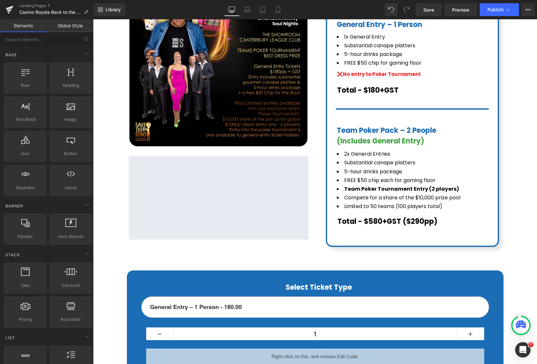
scroll to position [77, 0]
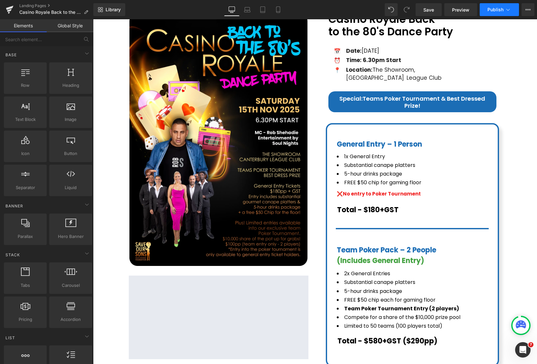
click at [503, 8] on button "Publish" at bounding box center [499, 9] width 39 height 13
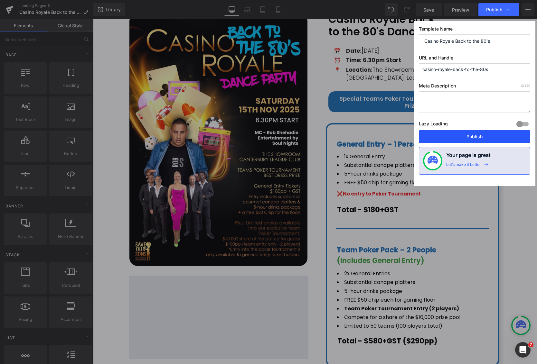
click at [476, 134] on button "Publish" at bounding box center [474, 136] width 111 height 13
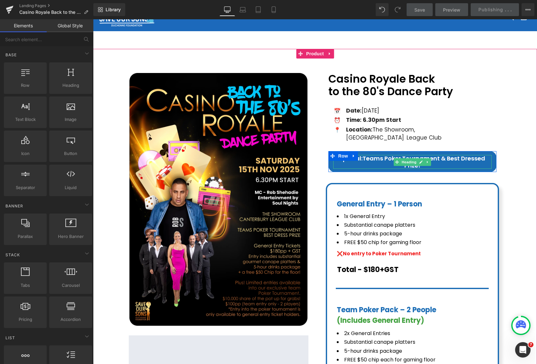
scroll to position [0, 0]
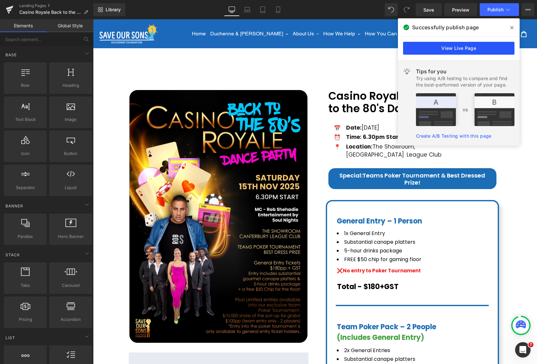
click at [480, 51] on link "View Live Page" at bounding box center [458, 48] width 111 height 13
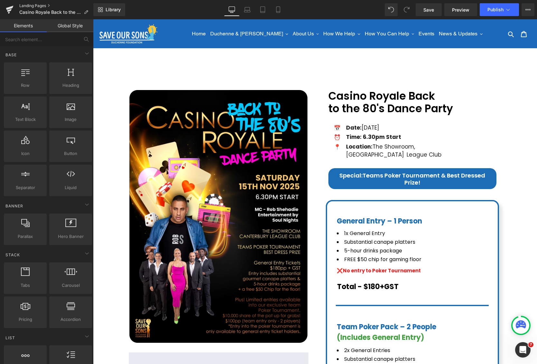
click at [33, 3] on link "Landing Pages" at bounding box center [56, 5] width 74 height 5
